Goal: Find specific page/section: Find specific page/section

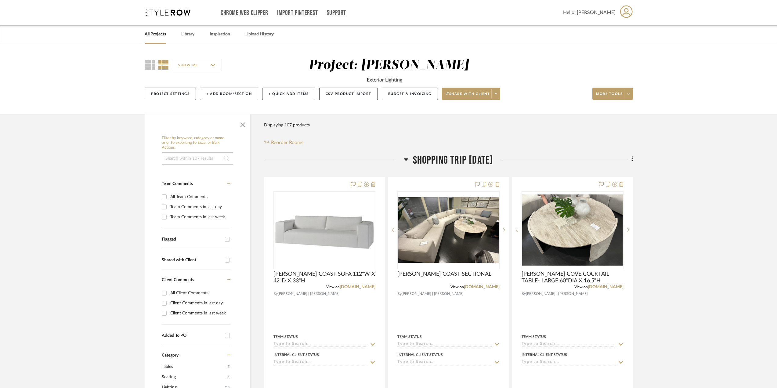
click at [395, 158] on div at bounding box center [334, 162] width 140 height 16
click at [404, 159] on icon at bounding box center [406, 159] width 4 height 2
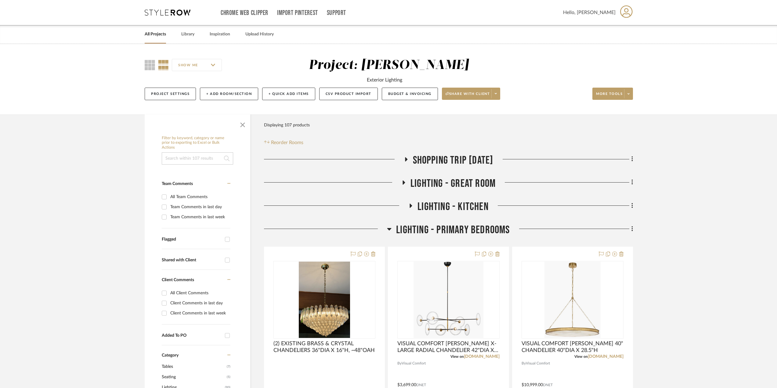
click at [391, 228] on icon at bounding box center [389, 228] width 5 height 7
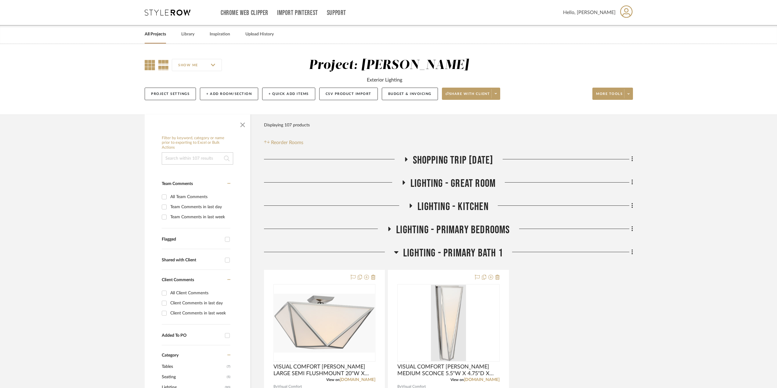
click at [150, 66] on icon at bounding box center [150, 65] width 10 height 10
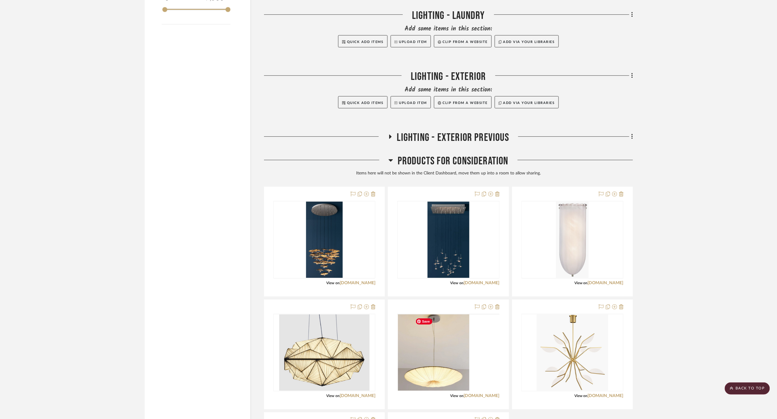
scroll to position [1023, 0]
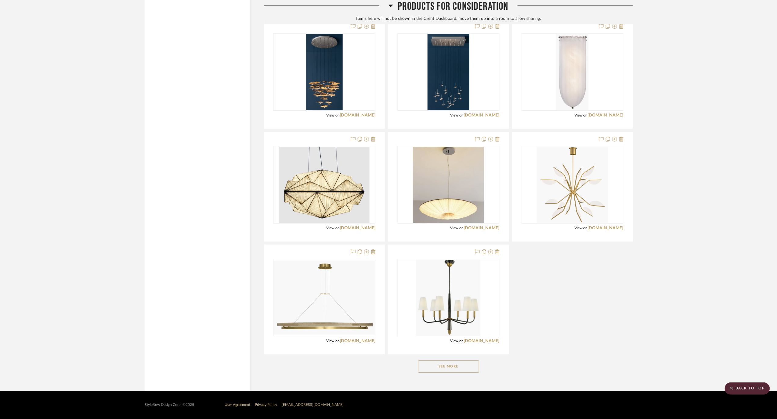
click at [462, 362] on button "See More" at bounding box center [448, 367] width 61 height 12
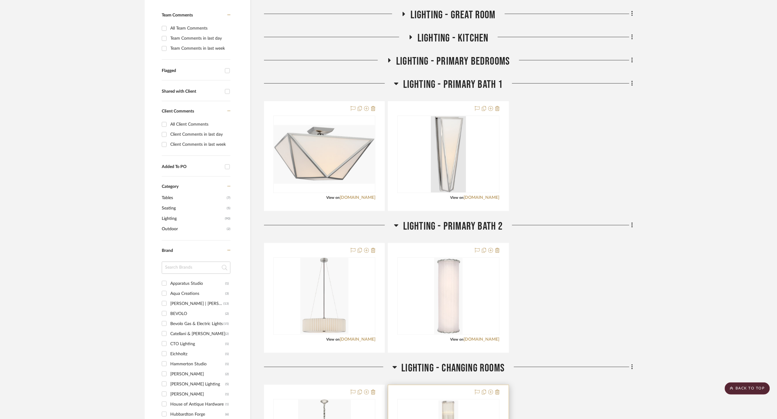
scroll to position [5, 0]
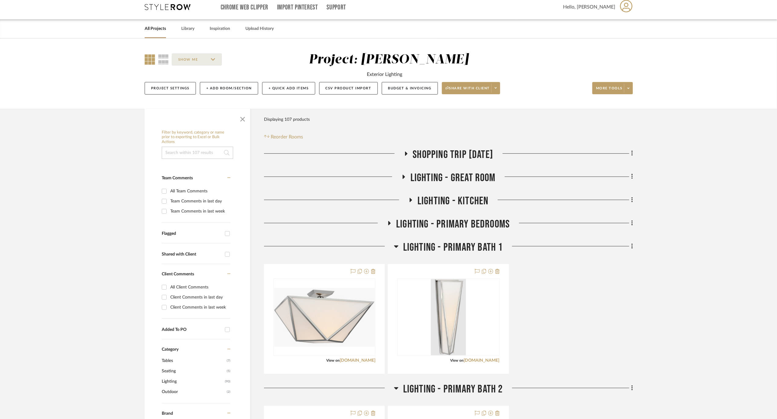
click at [387, 222] on icon at bounding box center [389, 223] width 7 height 5
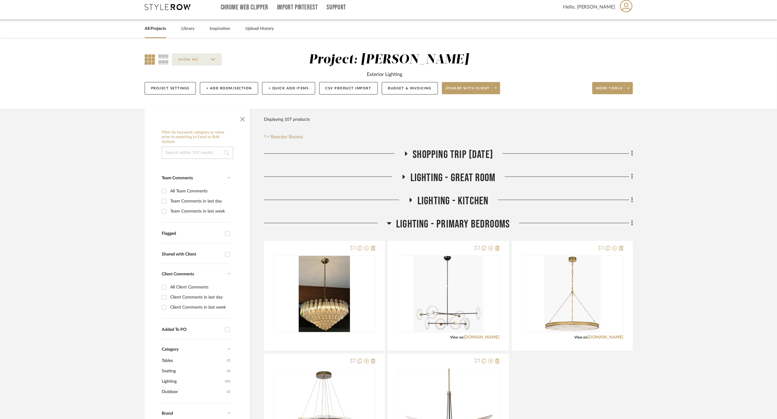
click at [388, 222] on icon at bounding box center [389, 223] width 5 height 7
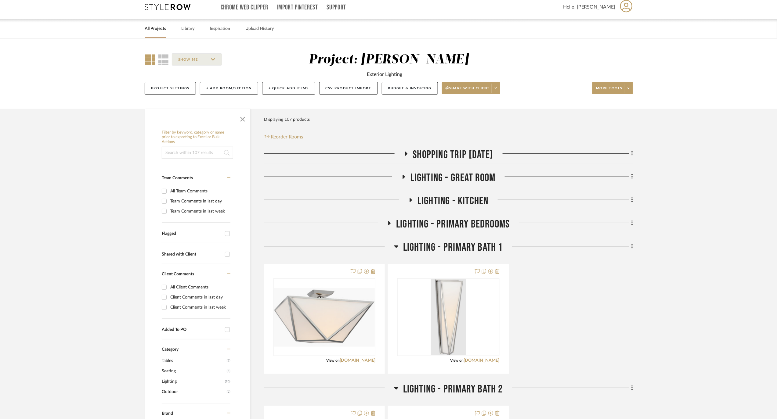
click at [402, 177] on icon at bounding box center [403, 176] width 7 height 5
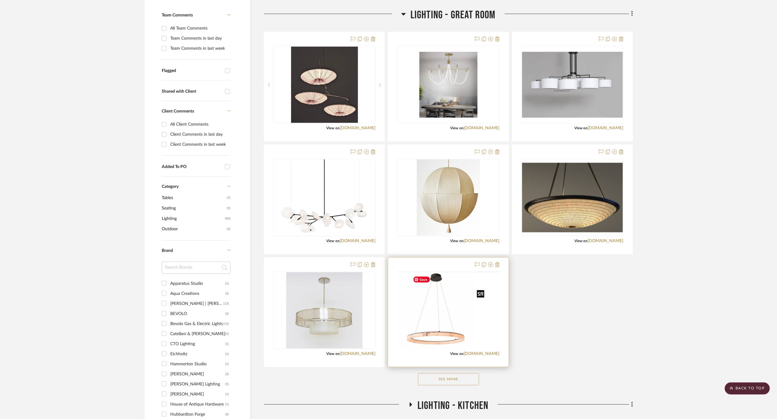
scroll to position [209, 0]
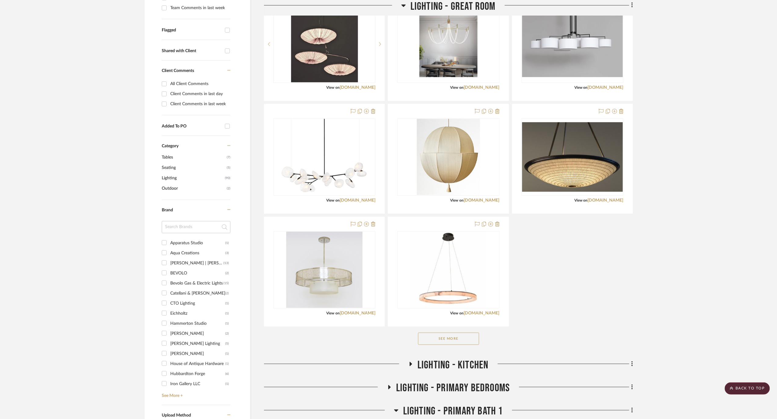
click at [458, 342] on button "See More" at bounding box center [448, 339] width 61 height 12
click at [460, 340] on button "See Less" at bounding box center [448, 339] width 61 height 12
click at [458, 337] on button "See More" at bounding box center [448, 339] width 61 height 12
click at [465, 337] on button "See Less" at bounding box center [448, 339] width 61 height 12
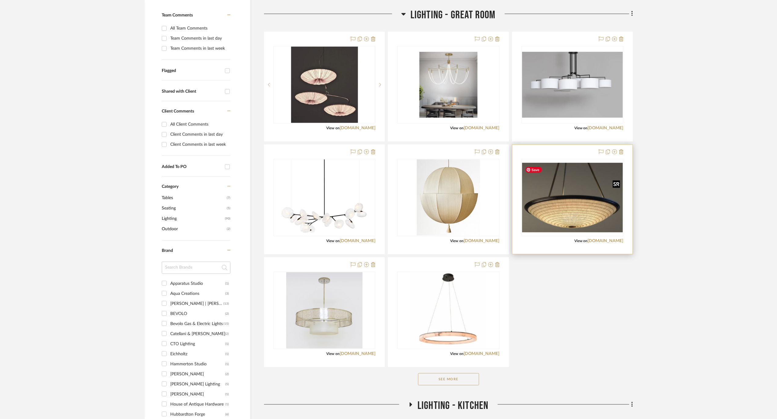
scroll to position [290, 0]
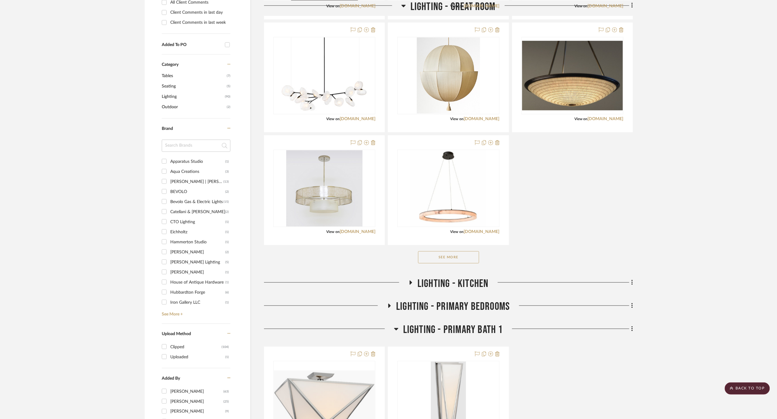
click at [389, 306] on icon at bounding box center [389, 306] width 2 height 4
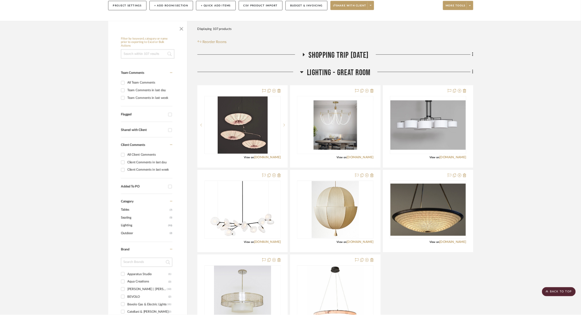
scroll to position [0, 0]
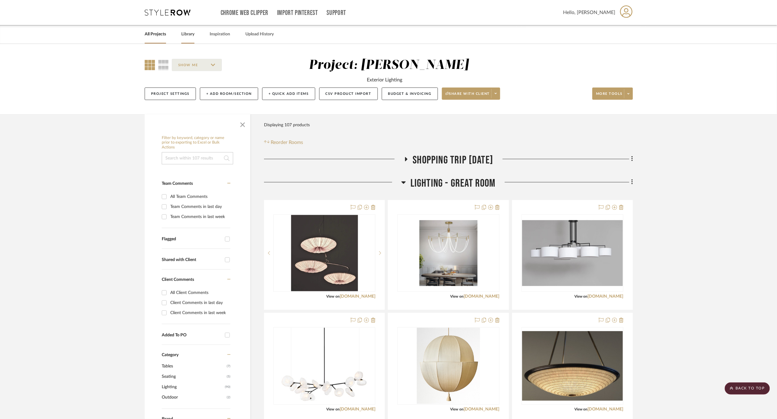
click at [193, 35] on link "Library" at bounding box center [187, 34] width 13 height 8
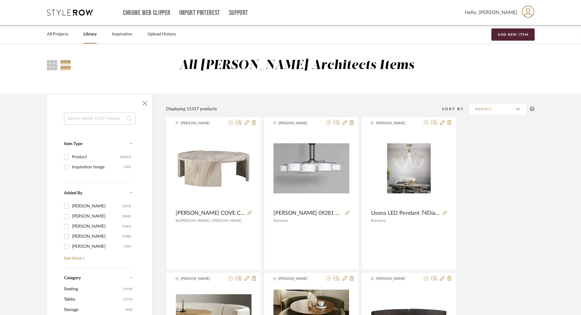
click at [87, 119] on input at bounding box center [99, 118] width 71 height 12
type input "wired"
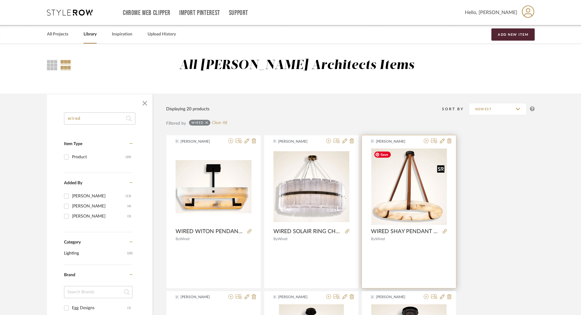
click at [401, 205] on img "0" at bounding box center [410, 186] width 76 height 76
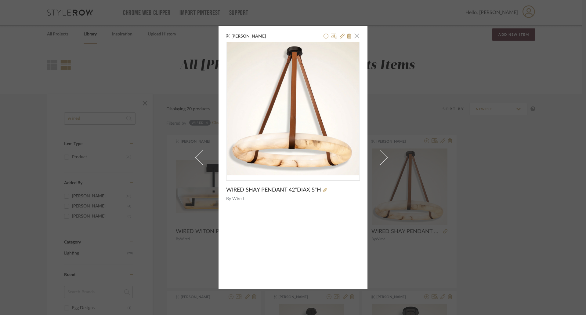
click at [355, 36] on span "button" at bounding box center [357, 36] width 12 height 12
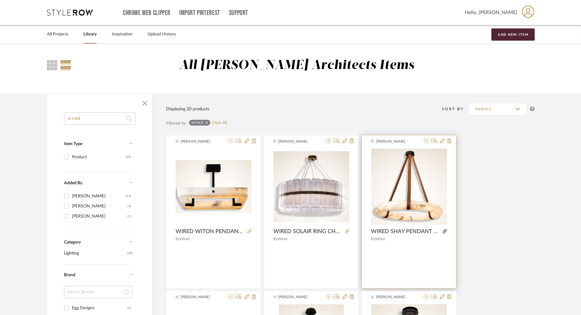
click at [446, 230] on icon at bounding box center [445, 231] width 4 height 4
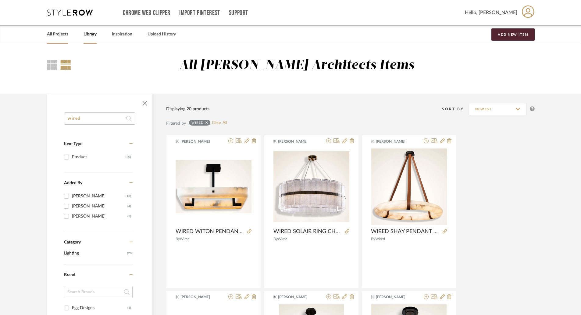
drag, startPoint x: 65, startPoint y: 29, endPoint x: 65, endPoint y: 34, distance: 4.6
click at [65, 32] on div "All Projects" at bounding box center [57, 34] width 21 height 19
click at [65, 34] on link "All Projects" at bounding box center [57, 34] width 21 height 8
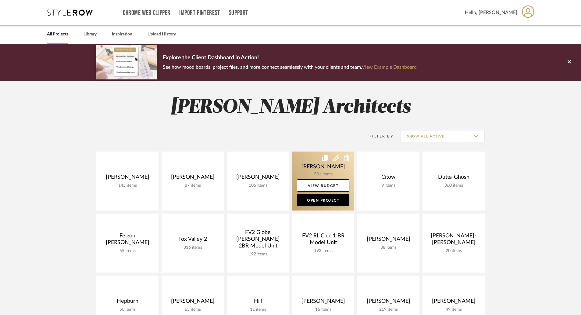
click at [319, 176] on link at bounding box center [323, 180] width 62 height 59
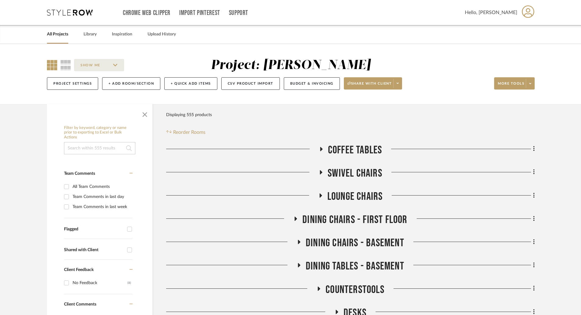
click at [57, 36] on link "All Projects" at bounding box center [57, 34] width 21 height 8
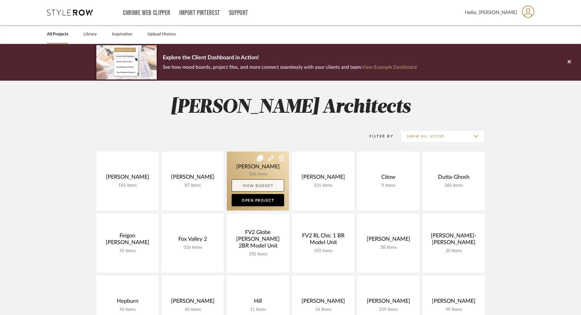
click at [245, 181] on link "View Budget" at bounding box center [258, 185] width 52 height 12
click at [258, 168] on link at bounding box center [258, 180] width 62 height 59
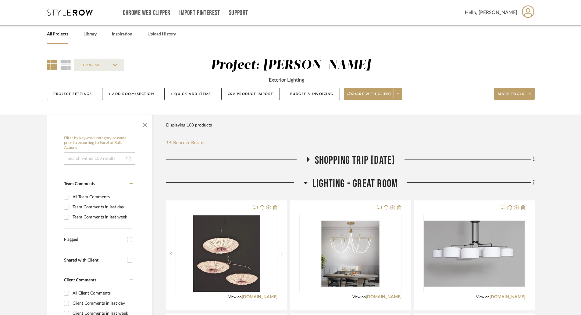
click at [306, 182] on icon at bounding box center [306, 183] width 4 height 2
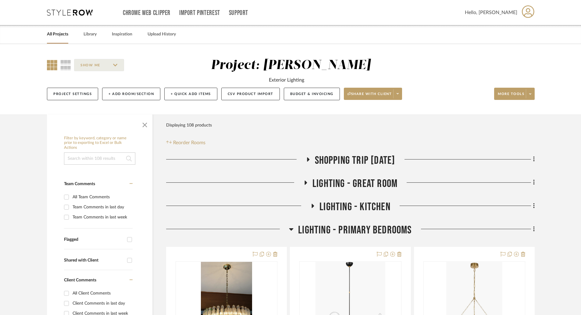
click at [304, 160] on icon at bounding box center [307, 159] width 7 height 5
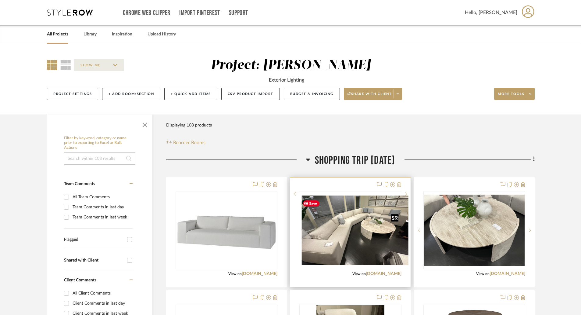
scroll to position [61, 0]
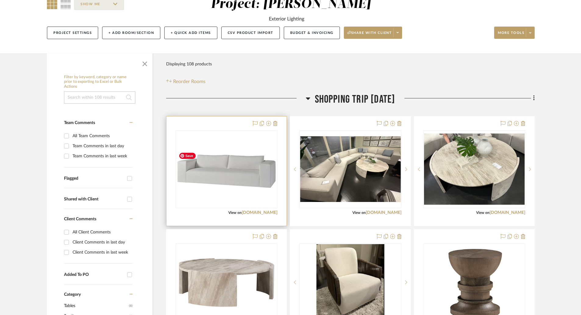
click at [0, 0] on img at bounding box center [0, 0] width 0 height 0
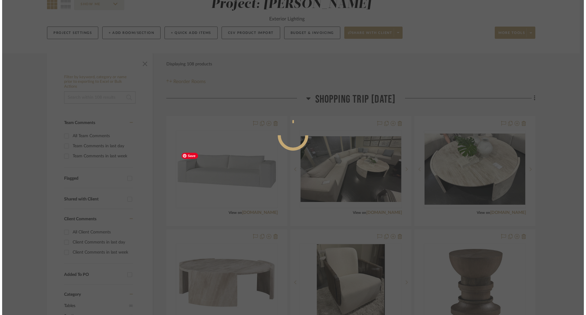
scroll to position [0, 0]
